Goal: Task Accomplishment & Management: Complete application form

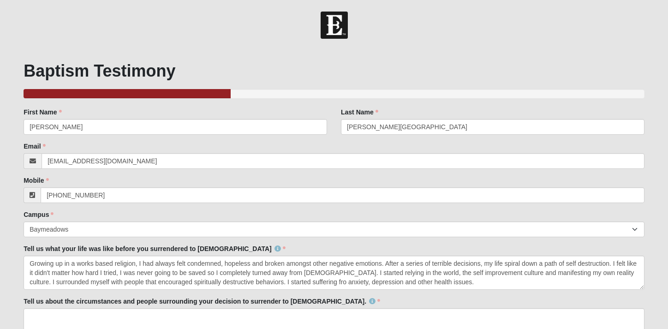
select select "2"
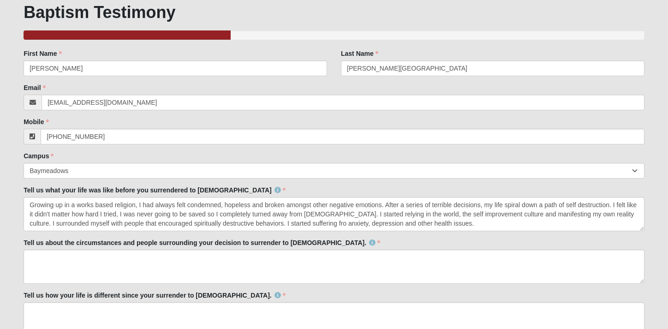
scroll to position [123, 0]
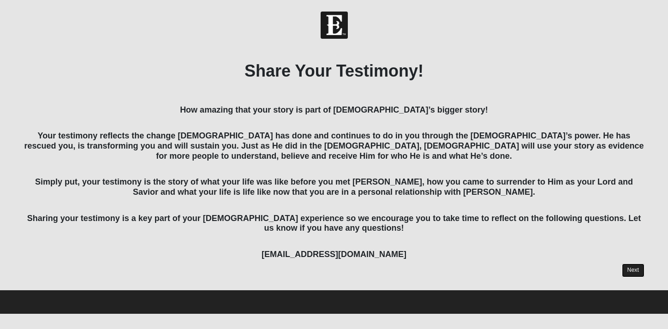
click at [638, 268] on link "Next" at bounding box center [633, 269] width 23 height 13
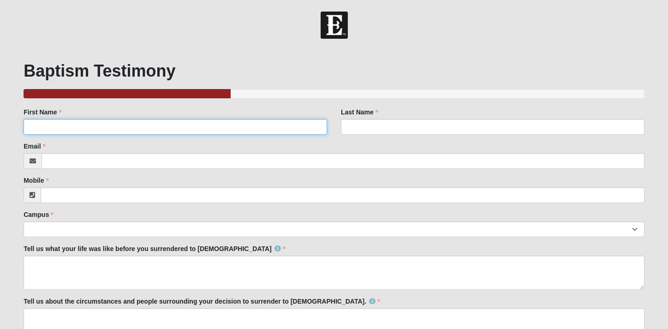
click at [210, 126] on input "First Name" at bounding box center [175, 127] width 303 height 16
type input "[PERSON_NAME]"
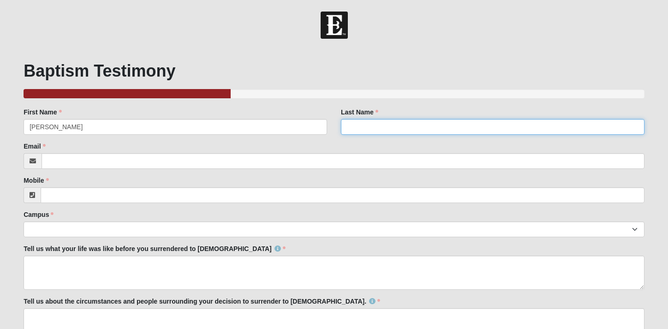
type input "[PERSON_NAME][GEOGRAPHIC_DATA]"
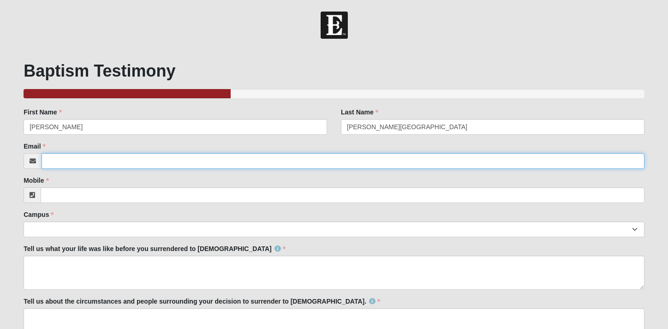
type input "[EMAIL_ADDRESS][DOMAIN_NAME]"
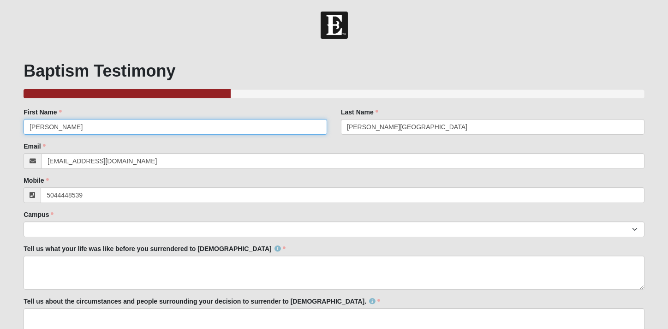
type input "[PHONE_NUMBER]"
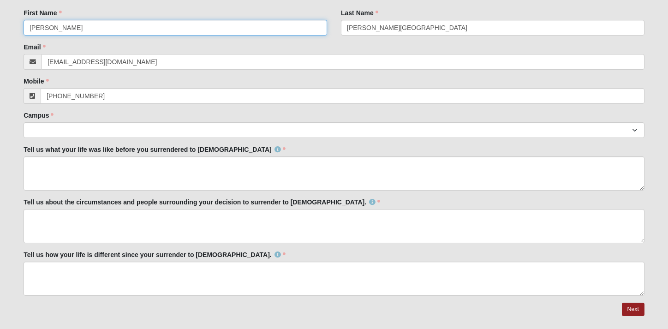
scroll to position [123, 0]
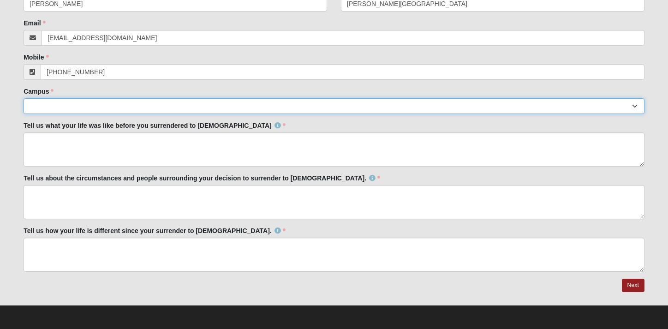
click at [242, 108] on select "Arlington Baymeadows Eleven22 Online [PERSON_NAME][GEOGRAPHIC_DATA] Jesup [GEOG…" at bounding box center [334, 106] width 621 height 16
select select "2"
click at [24, 98] on select "Arlington Baymeadows Eleven22 Online [PERSON_NAME][GEOGRAPHIC_DATA] Jesup [GEOG…" at bounding box center [334, 106] width 621 height 16
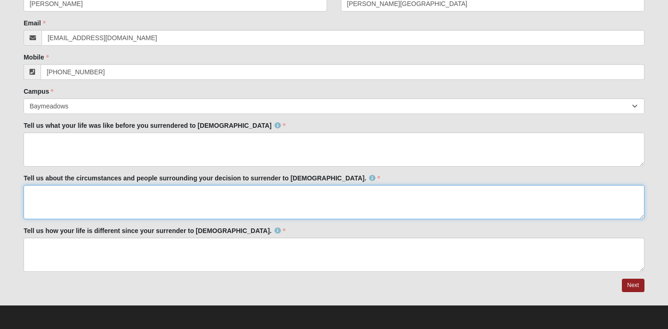
click at [190, 198] on textarea "Tell us about the circumstances and people surrounding your decision to surrend…" at bounding box center [334, 202] width 621 height 34
type textarea "I"
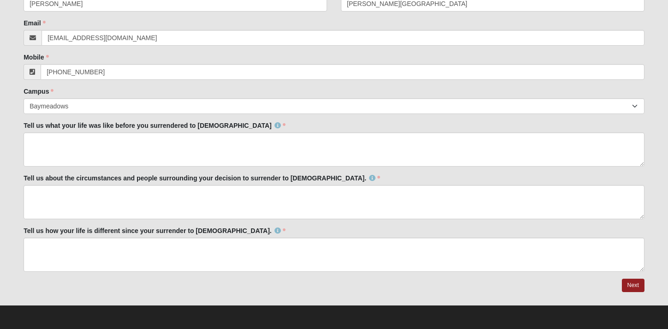
drag, startPoint x: 310, startPoint y: 178, endPoint x: 32, endPoint y: 199, distance: 278.4
click at [32, 199] on div "Tell us about the circumstances and people surrounding your decision to surrend…" at bounding box center [334, 196] width 621 height 46
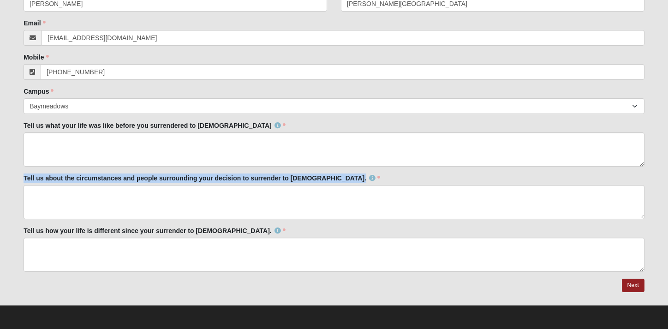
drag, startPoint x: 24, startPoint y: 178, endPoint x: 308, endPoint y: 183, distance: 284.1
click at [308, 183] on div "Tell us about the circumstances and people surrounding your decision to surrend…" at bounding box center [334, 196] width 621 height 46
copy label "Tell us about the circumstances and people surrounding your decision to surrend…"
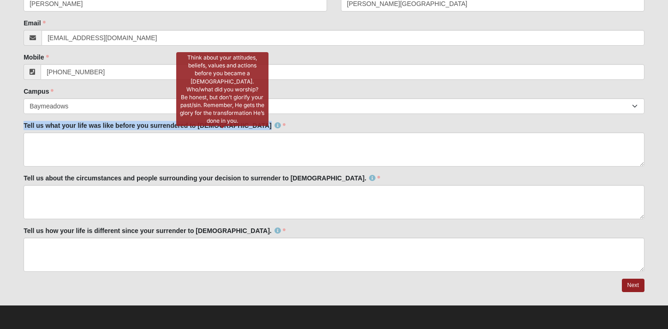
drag, startPoint x: 24, startPoint y: 122, endPoint x: 224, endPoint y: 124, distance: 199.6
click at [224, 124] on label "Tell us what your life was like before you surrendered to [DEMOGRAPHIC_DATA]" at bounding box center [155, 125] width 262 height 9
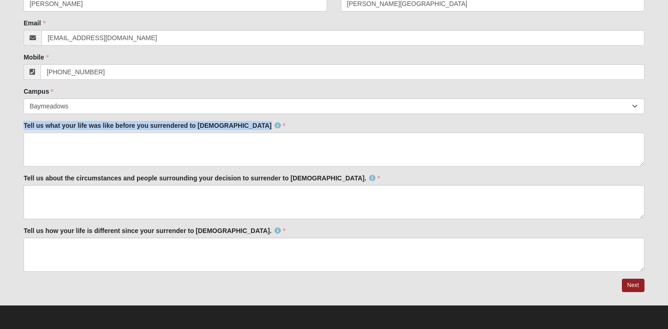
copy label "Tell us what your life was like before you surrendered to [DEMOGRAPHIC_DATA]"
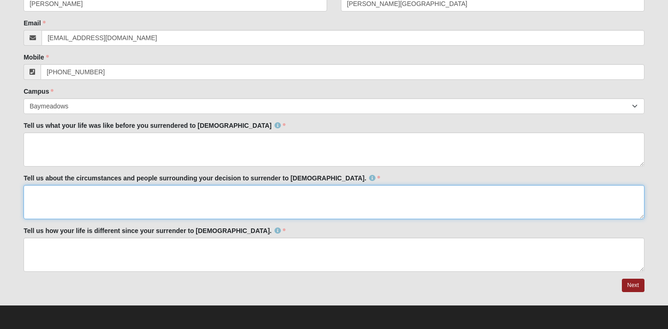
click at [43, 193] on textarea "Tell us about the circumstances and people surrounding your decision to surrend…" at bounding box center [334, 202] width 621 height 34
paste textarea "Lore I dol sita consec, A elits doeius temporinc utl etdolo magnaal eni admini …"
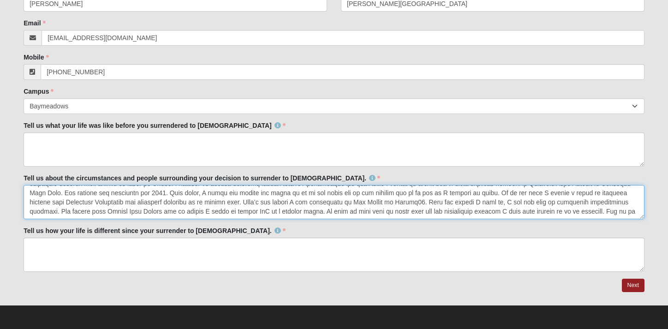
scroll to position [18, 0]
paste textarea "In no time I was “hit “ by the Grace trainand my life was completely transforme…"
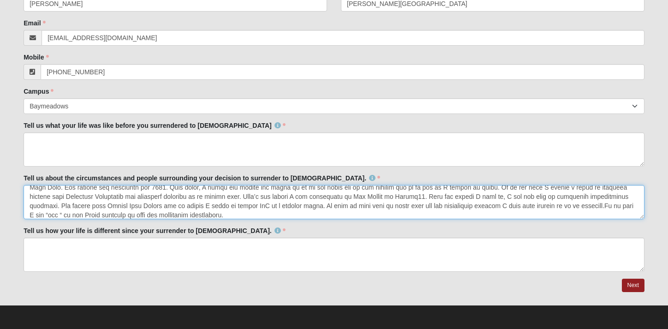
click at [609, 206] on textarea "Tell us about the circumstances and people surrounding your decision to surrend…" at bounding box center [334, 202] width 621 height 34
click at [126, 213] on textarea "Tell us about the circumstances and people surrounding your decision to surrend…" at bounding box center [334, 202] width 621 height 34
type textarea "Lore I dol sita consec, A elits doeius temporinc utl etdolo magnaal eni admini …"
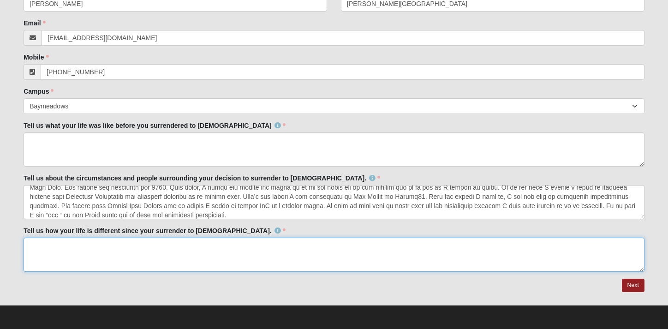
paste textarea "It’s hard to find words to describe it. I fell completely in love with [PERSON_…"
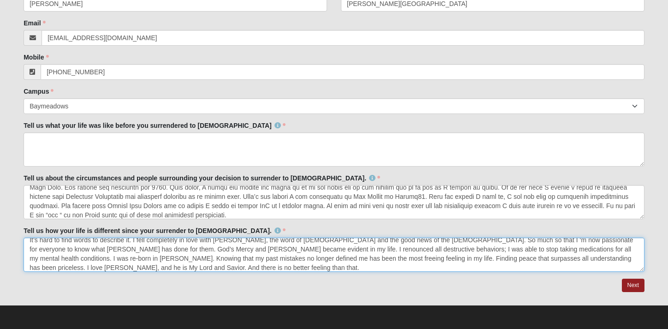
scroll to position [0, 0]
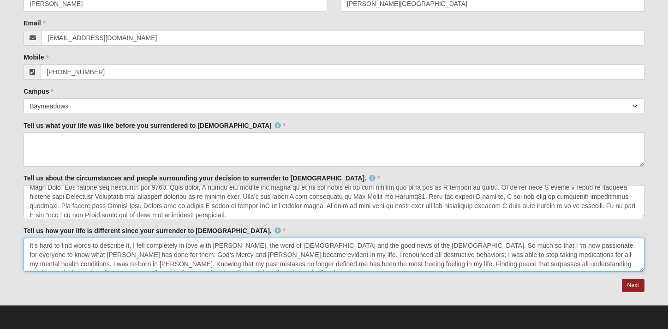
click at [432, 244] on textarea "It’s hard to find words to describe it. I fell completely in love with [PERSON_…" at bounding box center [334, 254] width 621 height 34
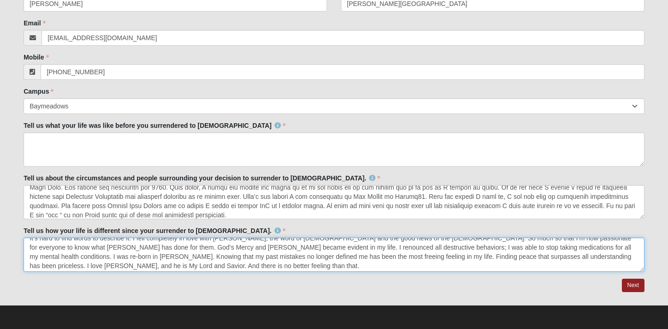
scroll to position [9, 0]
click at [260, 251] on textarea "It’s hard to find words to describe it. I fell completely in love with [PERSON_…" at bounding box center [334, 254] width 621 height 34
type textarea "It’s hard to find words to describe it. I fell completely in love with [PERSON_…"
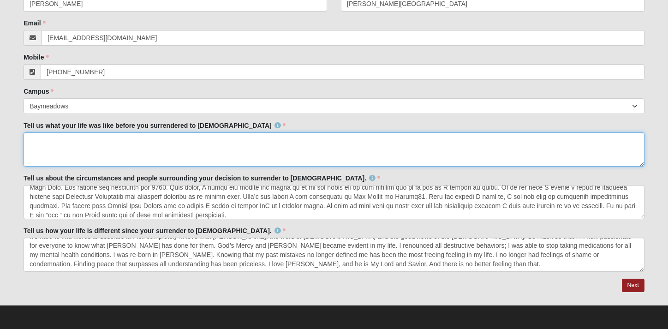
click at [49, 146] on textarea "Tell us what your life was like before you surrendered to [DEMOGRAPHIC_DATA]" at bounding box center [334, 149] width 621 height 34
paste textarea "Growing up in a works-based religion, I had always felt condemned, hopeless and…"
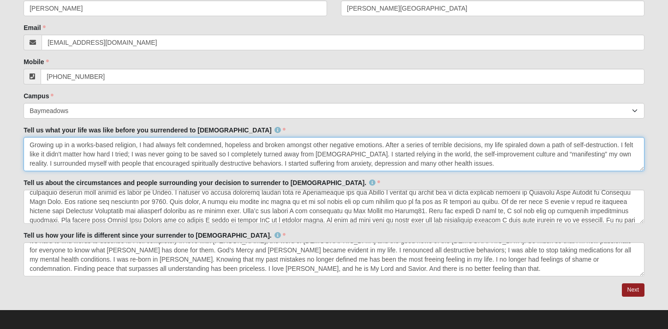
scroll to position [18, 0]
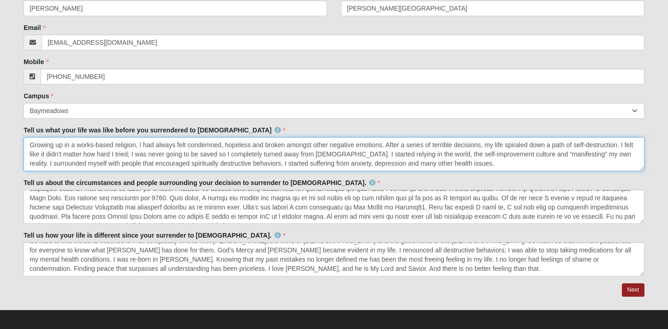
type textarea "Growing up in a works-based religion, I had always felt condemned, hopeless and…"
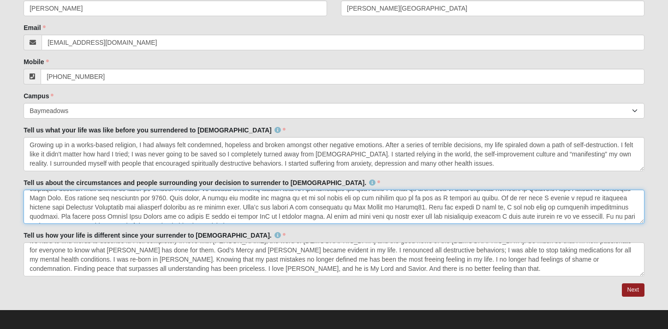
click at [108, 207] on textarea "Tell us about the circumstances and people surrounding your decision to surrend…" at bounding box center [334, 206] width 621 height 34
click at [111, 207] on textarea "Tell us about the circumstances and people surrounding your decision to surrend…" at bounding box center [334, 206] width 621 height 34
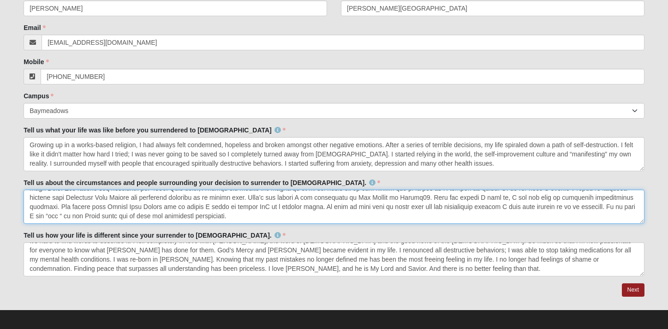
scroll to position [27, 0]
click at [247, 207] on textarea "Tell us about the circumstances and people surrounding your decision to surrend…" at bounding box center [334, 206] width 621 height 34
drag, startPoint x: 106, startPoint y: 216, endPoint x: 132, endPoint y: 217, distance: 26.8
click at [132, 217] on textarea "Tell us about the circumstances and people surrounding your decision to surrend…" at bounding box center [334, 206] width 621 height 34
drag, startPoint x: 170, startPoint y: 217, endPoint x: 205, endPoint y: 217, distance: 34.6
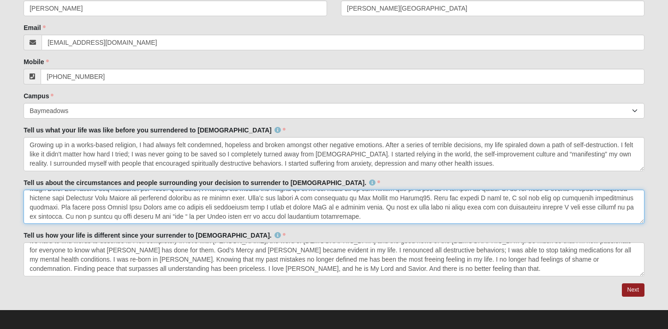
click at [205, 217] on textarea "Tell us about the circumstances and people surrounding your decision to surrend…" at bounding box center [334, 206] width 621 height 34
click at [275, 215] on textarea "Tell us about the circumstances and people surrounding your decision to surrend…" at bounding box center [334, 206] width 621 height 34
click at [293, 215] on textarea "Tell us about the circumstances and people surrounding your decision to surrend…" at bounding box center [334, 206] width 621 height 34
click at [284, 215] on textarea "Tell us about the circumstances and people surrounding your decision to surrend…" at bounding box center [334, 206] width 621 height 34
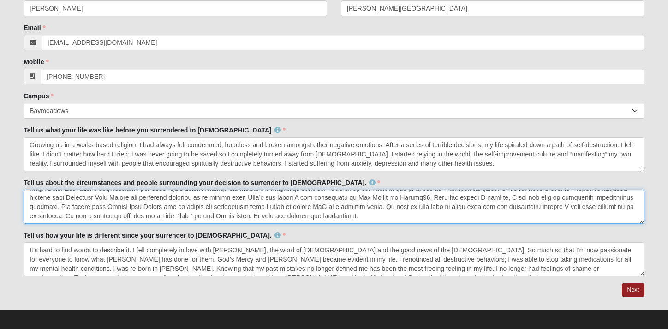
drag, startPoint x: 101, startPoint y: 206, endPoint x: 382, endPoint y: 220, distance: 280.7
click at [382, 220] on textarea "Tell us about the circumstances and people surrounding your decision to surrend…" at bounding box center [334, 206] width 621 height 34
click at [426, 216] on textarea "Tell us about the circumstances and people surrounding your decision to surrend…" at bounding box center [334, 206] width 621 height 34
drag, startPoint x: 103, startPoint y: 215, endPoint x: 384, endPoint y: 217, distance: 280.3
click at [384, 217] on textarea "Tell us about the circumstances and people surrounding your decision to surrend…" at bounding box center [334, 206] width 621 height 34
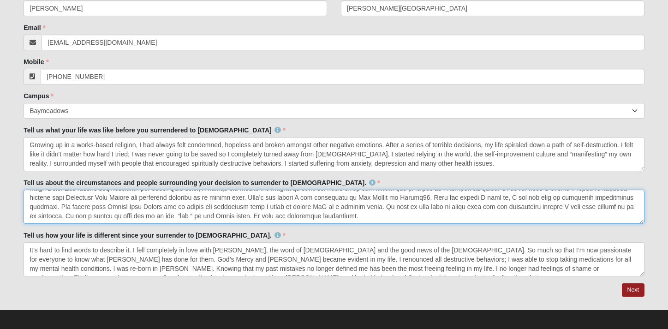
paste textarea "before I got “hit “ by the Grace train and my life was completely transformed."
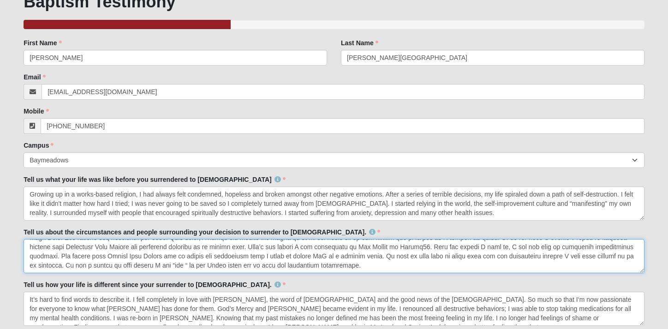
scroll to position [123, 0]
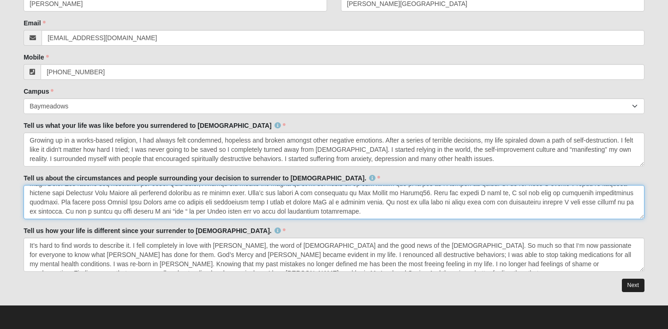
type textarea "Lore I dol sita consec, A elits doeius temporinc utl etdolo magnaal eni admini …"
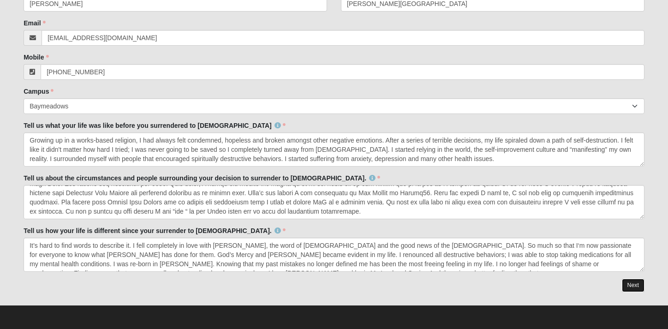
click at [629, 281] on link "Next" at bounding box center [633, 284] width 23 height 13
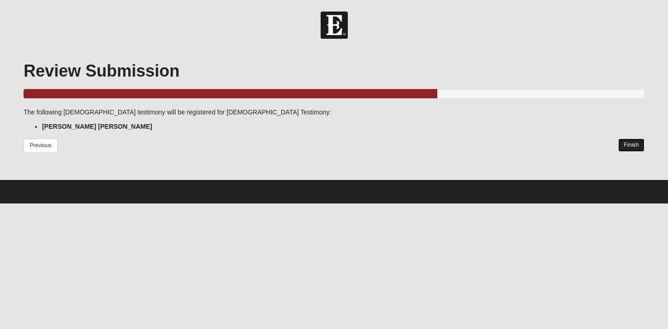
click at [631, 144] on link "Finish" at bounding box center [631, 144] width 26 height 13
